Goal: Find specific page/section: Find specific page/section

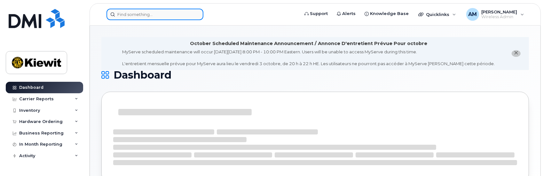
click at [132, 16] on input at bounding box center [154, 15] width 97 height 12
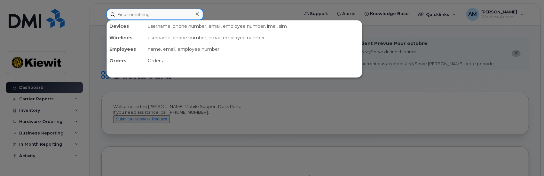
paste input "Navid.Noroozi"
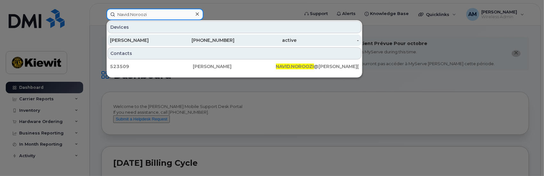
type input "Navid.Noroozi"
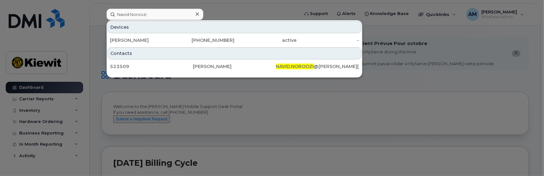
drag, startPoint x: 139, startPoint y: 39, endPoint x: 237, endPoint y: 51, distance: 99.5
click at [139, 39] on div "[PERSON_NAME]" at bounding box center [141, 40] width 62 height 6
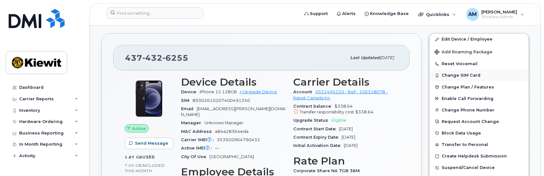
scroll to position [160, 0]
